Goal: Task Accomplishment & Management: Manage account settings

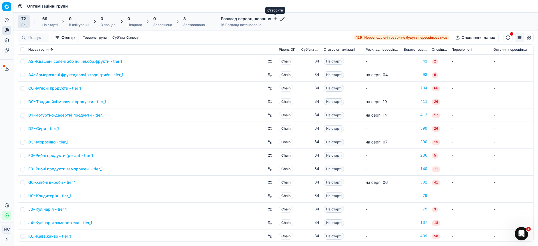
click at [275, 18] on icon "button" at bounding box center [275, 19] width 4 height 4
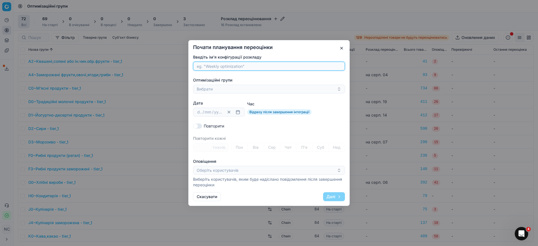
click at [222, 64] on input "Введіть ім'я конфігурації розкладу" at bounding box center [268, 66] width 147 height 8
paste input "KC~Горіхи, сухофрукти, насіння"
click at [205, 66] on input "KC~Горіхи, сухофрукти, насіння" at bounding box center [268, 66] width 147 height 8
type input "Горіхи, сухофрукти, насіння"
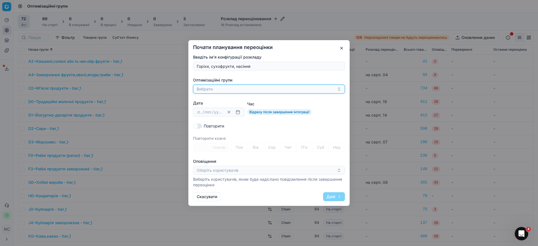
click at [211, 88] on button "Вибрати" at bounding box center [269, 89] width 152 height 9
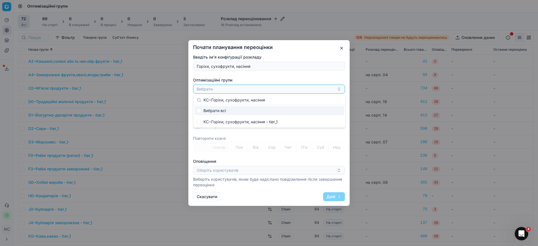
type input "KC~Горіхи, сухофрукти, насіння"
click at [200, 110] on input "Suggestions" at bounding box center [199, 110] width 4 height 4
checkbox input "true"
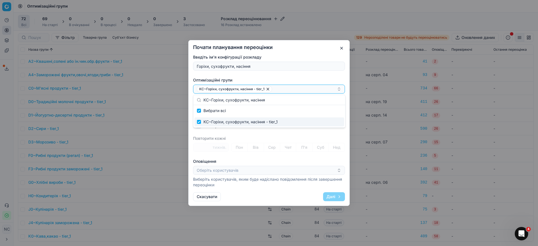
click at [274, 136] on div "Введіть ім'я конфігурації розкладу Горіхи, сухофрукти, насіння Оптимізаційні гр…" at bounding box center [269, 120] width 152 height 133
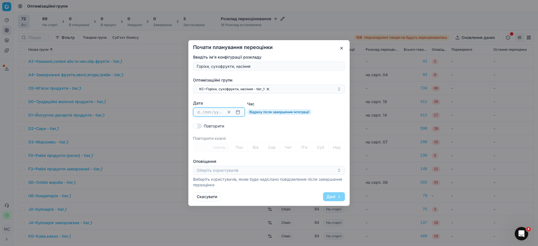
click at [237, 113] on button "button" at bounding box center [237, 112] width 7 height 7
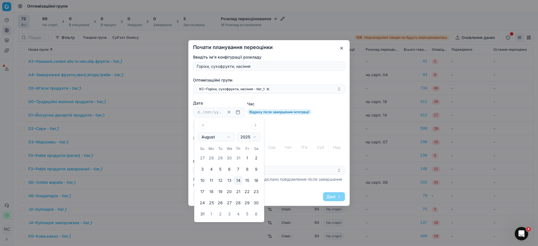
click at [246, 182] on button "15" at bounding box center [246, 180] width 9 height 9
type input "15"
type input "08"
type input "2025"
click at [318, 157] on div "Введіть ім'я конфігурації розкладу [PERSON_NAME], сухофрукти, насіння Оптимізац…" at bounding box center [269, 120] width 152 height 133
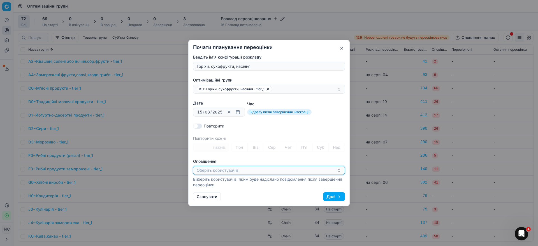
click at [339, 170] on icon "button" at bounding box center [339, 170] width 4 height 4
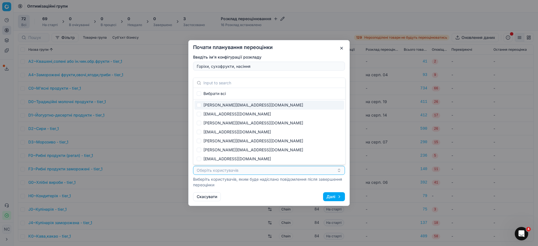
click at [225, 106] on div "[PERSON_NAME][EMAIL_ADDRESS][DOMAIN_NAME]" at bounding box center [269, 105] width 150 height 9
checkbox input "true"
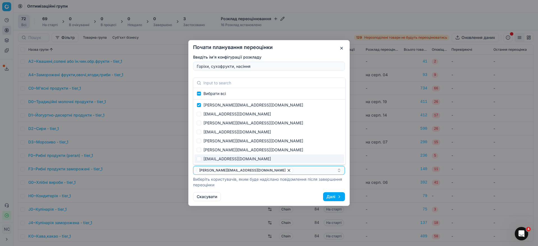
click at [328, 197] on button "Далі" at bounding box center [334, 196] width 22 height 9
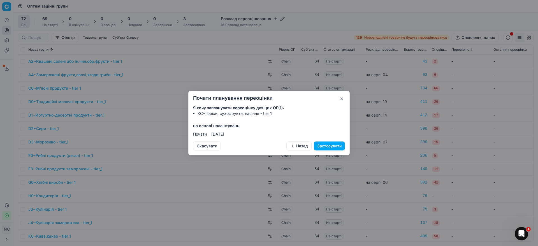
click at [325, 147] on button "Застосувати" at bounding box center [329, 145] width 31 height 9
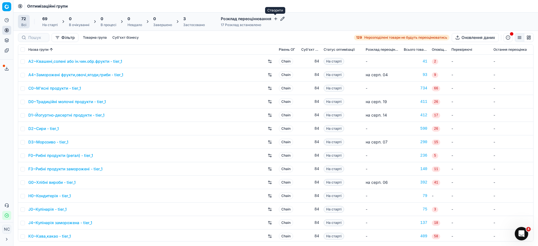
click at [275, 20] on icon "button" at bounding box center [275, 19] width 4 height 4
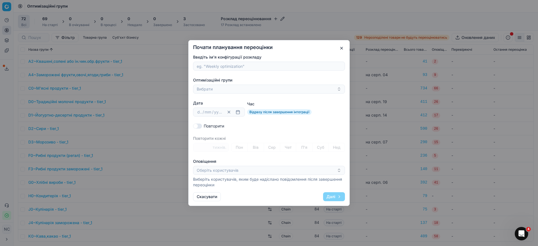
click at [224, 65] on input "Введіть ім'я конфігурації розкладу" at bounding box center [268, 66] width 147 height 8
click at [205, 66] on input "N0~Питна вода" at bounding box center [268, 66] width 147 height 8
type input "Питна вода"
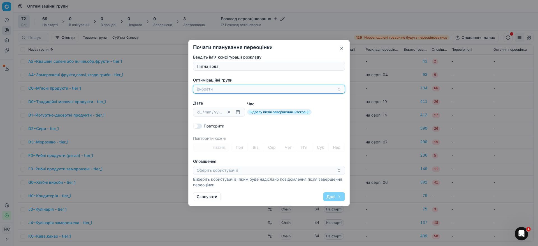
click at [211, 89] on button "Вибрати" at bounding box center [269, 89] width 152 height 9
type input "N0~Питна вода"
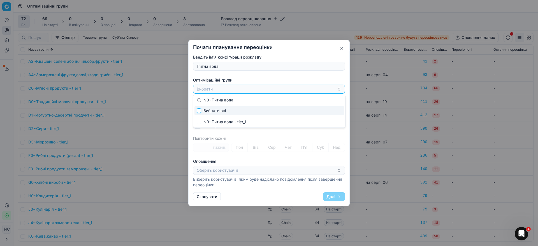
click at [199, 109] on input "Suggestions" at bounding box center [199, 110] width 4 height 4
checkbox input "true"
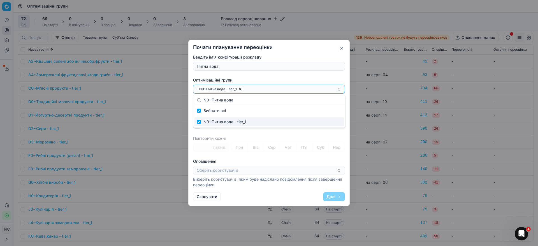
click at [260, 134] on div "Введіть ім'я конфігурації розкладу Питна вода Оптимізаційні групи N0~Питна вода…" at bounding box center [269, 120] width 152 height 133
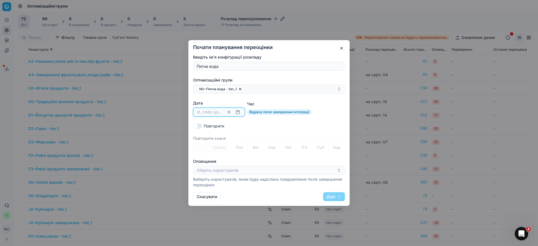
click at [237, 112] on button "button" at bounding box center [237, 112] width 7 height 7
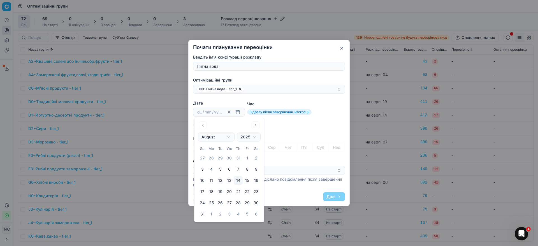
click at [249, 181] on button "15" at bounding box center [246, 180] width 9 height 9
type input "15"
type input "08"
type input "2025"
click at [278, 127] on div "Повторити" at bounding box center [269, 126] width 152 height 6
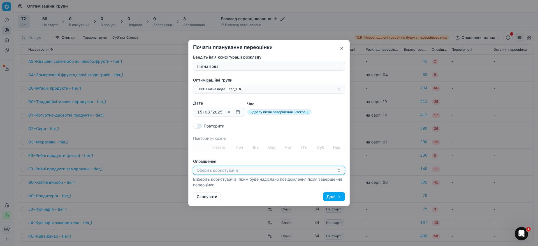
click at [337, 171] on icon "button" at bounding box center [339, 170] width 4 height 4
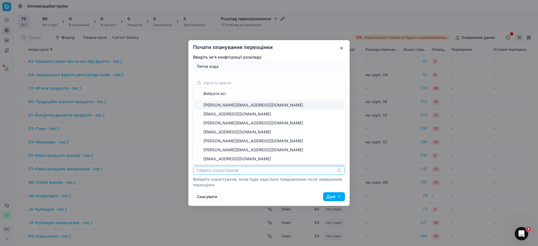
click at [232, 105] on div "[PERSON_NAME][EMAIL_ADDRESS][DOMAIN_NAME]" at bounding box center [269, 105] width 150 height 9
checkbox input "true"
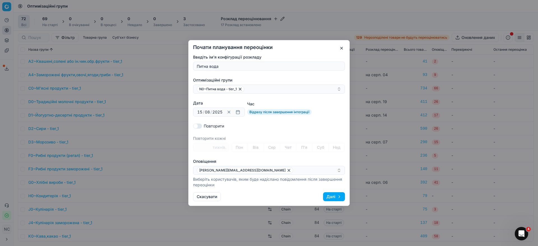
click at [323, 194] on button "Далі" at bounding box center [334, 196] width 22 height 9
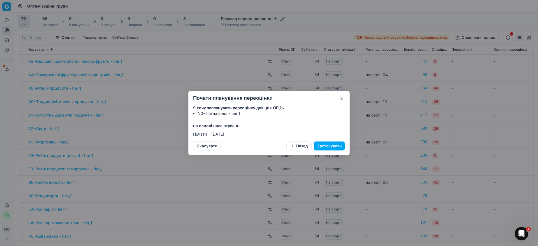
click at [325, 146] on button "Застосувати" at bounding box center [329, 145] width 31 height 9
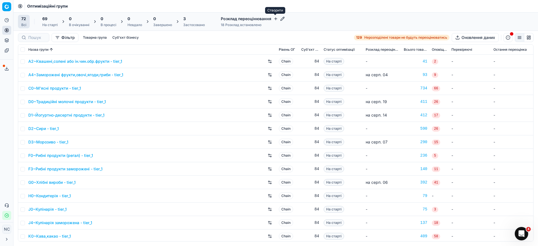
click at [276, 19] on icon "button" at bounding box center [276, 18] width 0 height 3
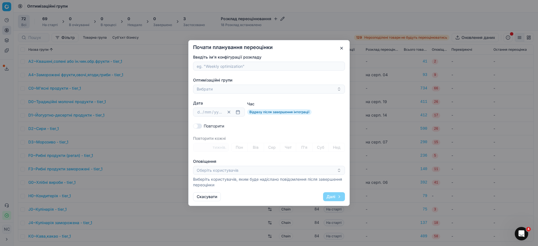
click at [227, 67] on input "Введіть ім'я конфігурації розкладу" at bounding box center [268, 66] width 147 height 8
click at [203, 67] on input "KF~Здорові звички" at bounding box center [268, 66] width 147 height 8
type input "Здорові звички"
click at [222, 87] on button "Вибрати" at bounding box center [269, 89] width 152 height 9
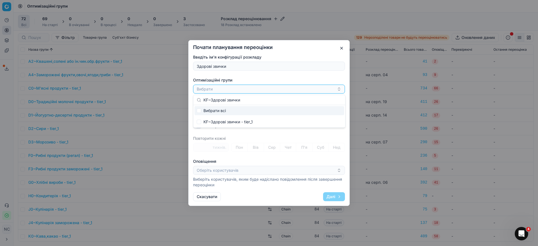
type input "KF~Здорові звички"
click at [200, 109] on input "Suggestions" at bounding box center [199, 110] width 4 height 4
checkbox input "true"
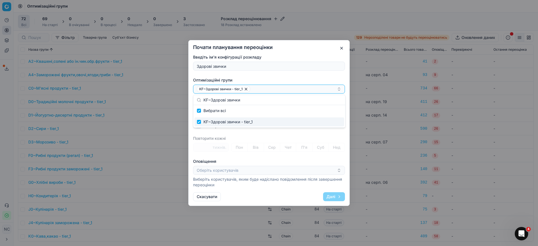
click at [267, 135] on div "Введіть ім'я конфігурації розкладу Здорові звички Оптимізаційні групи KF~Здоров…" at bounding box center [269, 120] width 152 height 133
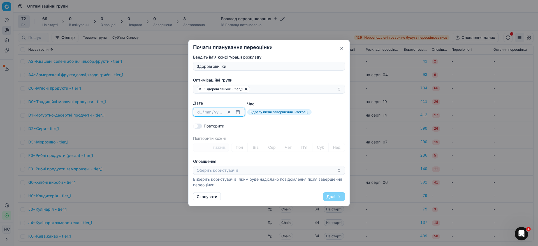
click at [237, 113] on button "button" at bounding box center [237, 112] width 7 height 7
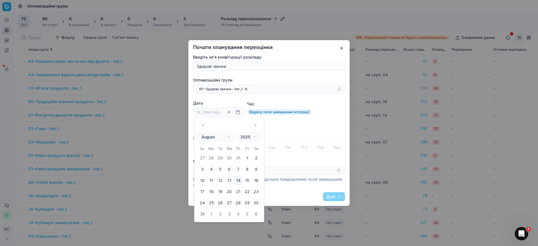
click at [239, 179] on button "14" at bounding box center [238, 180] width 9 height 9
type input "14"
type input "08"
type input "2025"
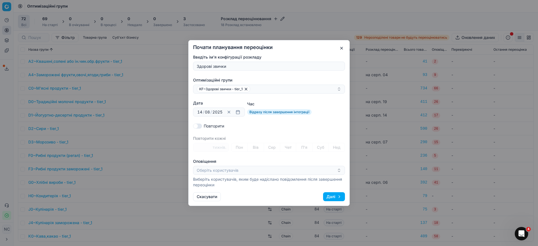
click at [328, 197] on button "Далі" at bounding box center [334, 196] width 22 height 9
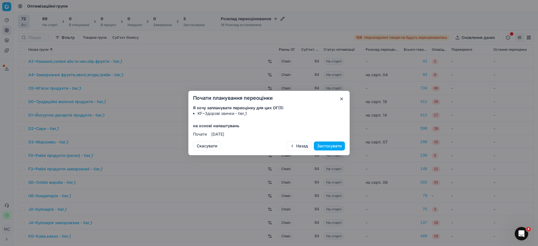
click at [296, 146] on button "Назад" at bounding box center [298, 145] width 25 height 9
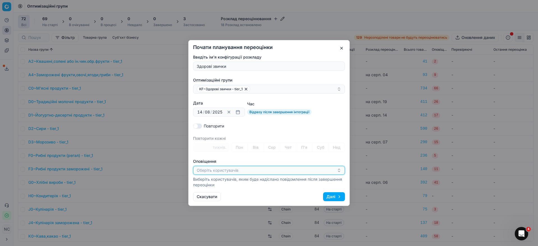
click at [339, 170] on icon "button" at bounding box center [339, 170] width 4 height 4
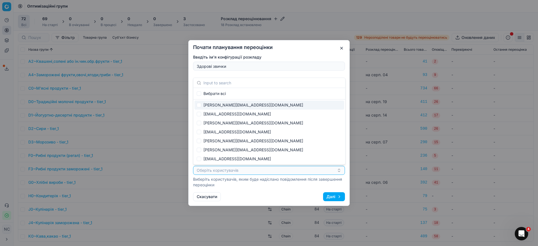
click at [241, 106] on div "[PERSON_NAME][EMAIL_ADDRESS][DOMAIN_NAME]" at bounding box center [269, 105] width 150 height 9
checkbox input "true"
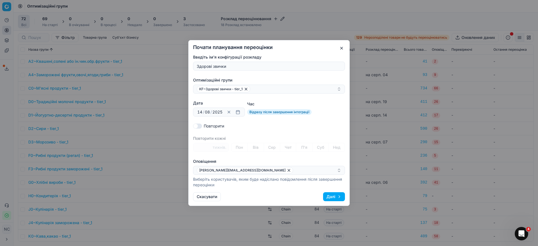
click at [327, 196] on button "Далі" at bounding box center [334, 196] width 22 height 9
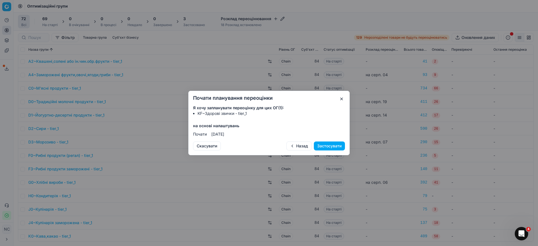
click at [322, 145] on button "Застосувати" at bounding box center [329, 145] width 31 height 9
